Goal: Task Accomplishment & Management: Complete application form

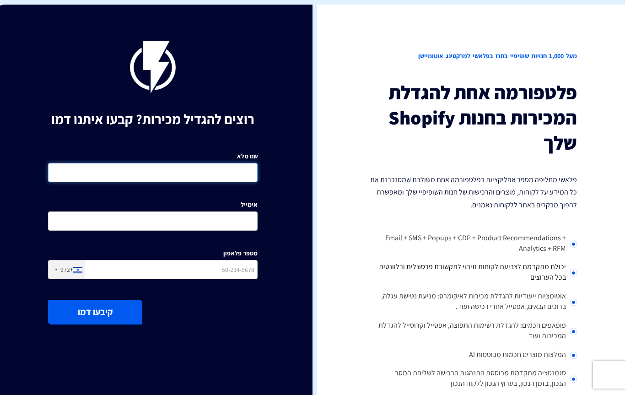
click at [220, 177] on input "שם מלא" at bounding box center [153, 172] width 210 height 19
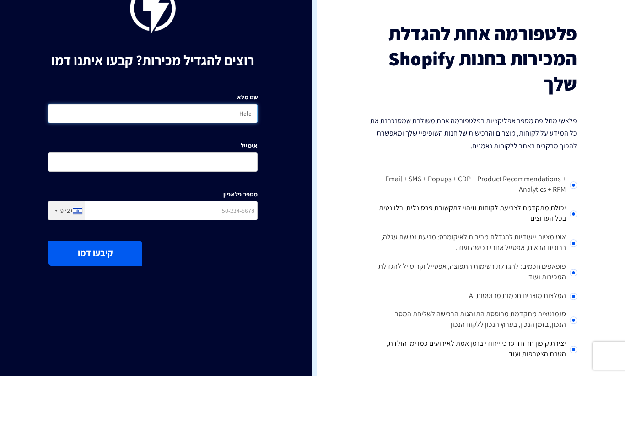
type input "Hala"
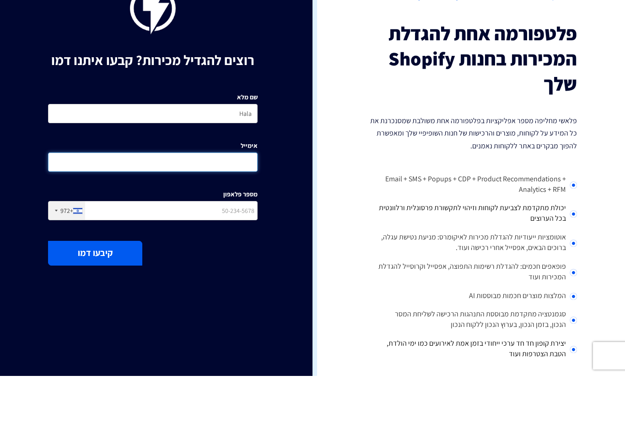
click at [232, 211] on input "אימייל" at bounding box center [153, 220] width 210 height 19
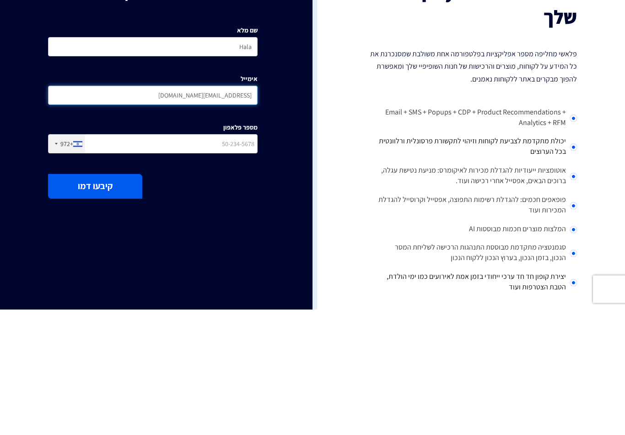
type input "hala09565@gmsil.com"
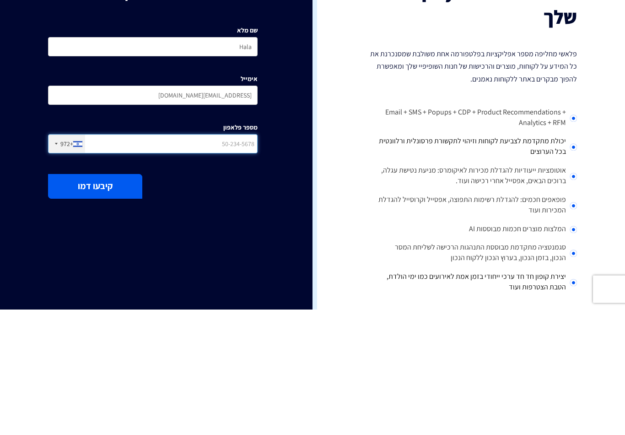
click at [132, 260] on input "מספר פלאפון" at bounding box center [153, 269] width 210 height 19
click at [206, 260] on input "מספר פלאפון" at bounding box center [153, 269] width 210 height 19
click at [208, 260] on input "מספר פלאפון" at bounding box center [153, 269] width 210 height 19
click at [212, 260] on input "מספר פלאפון" at bounding box center [153, 269] width 210 height 19
click at [225, 260] on input "מספר פלאפון" at bounding box center [153, 269] width 210 height 19
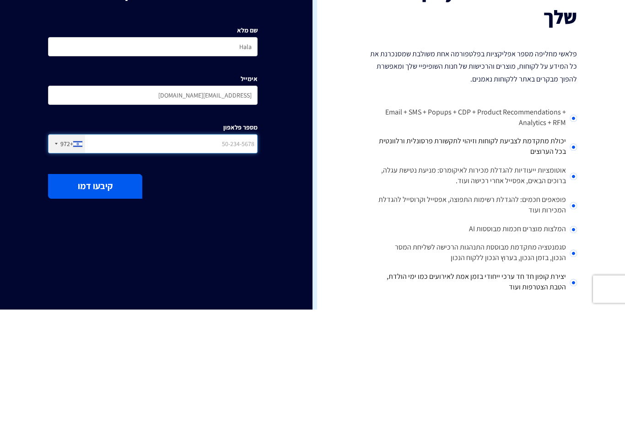
click at [221, 260] on input "מספר פלאפון" at bounding box center [153, 269] width 210 height 19
click at [222, 260] on input "מספר פלאפון" at bounding box center [153, 269] width 210 height 19
click at [245, 260] on input "מספר פלאפון" at bounding box center [153, 269] width 210 height 19
click at [242, 260] on input "מספר פלאפון" at bounding box center [153, 269] width 210 height 19
click at [240, 260] on input "מספר פלאפון" at bounding box center [153, 269] width 210 height 19
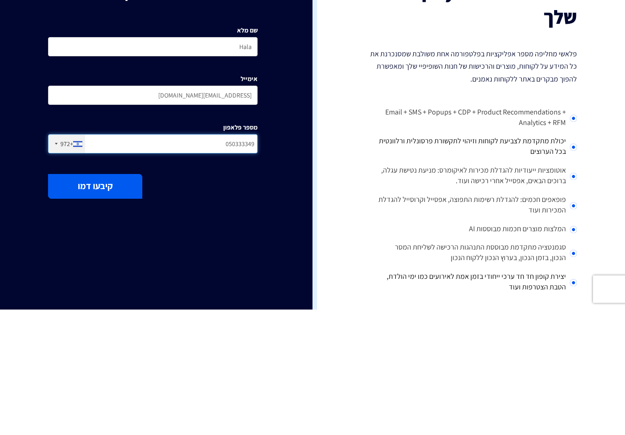
type input "0503333493"
click at [94, 300] on button "קיבעו דמו" at bounding box center [95, 312] width 94 height 24
